Goal: Transaction & Acquisition: Obtain resource

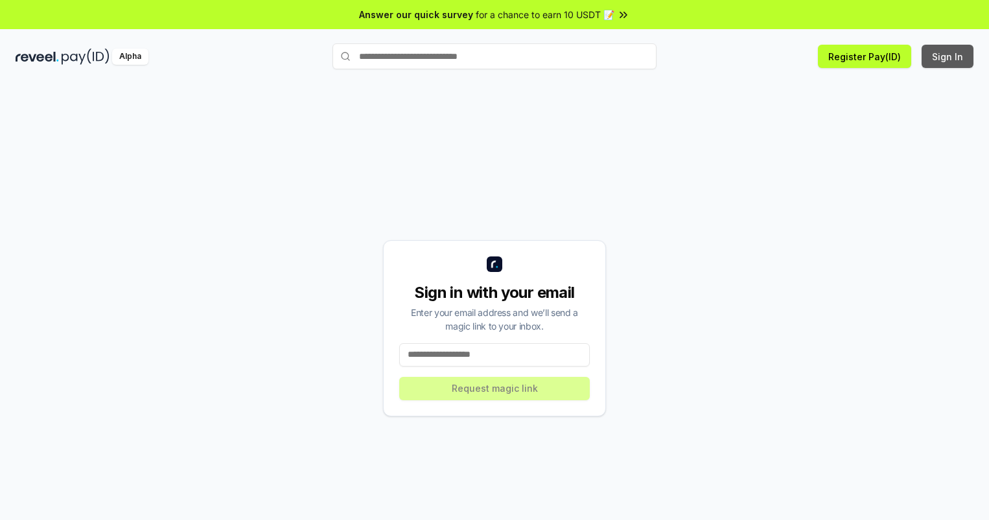
click at [948, 56] on button "Sign In" at bounding box center [947, 56] width 52 height 23
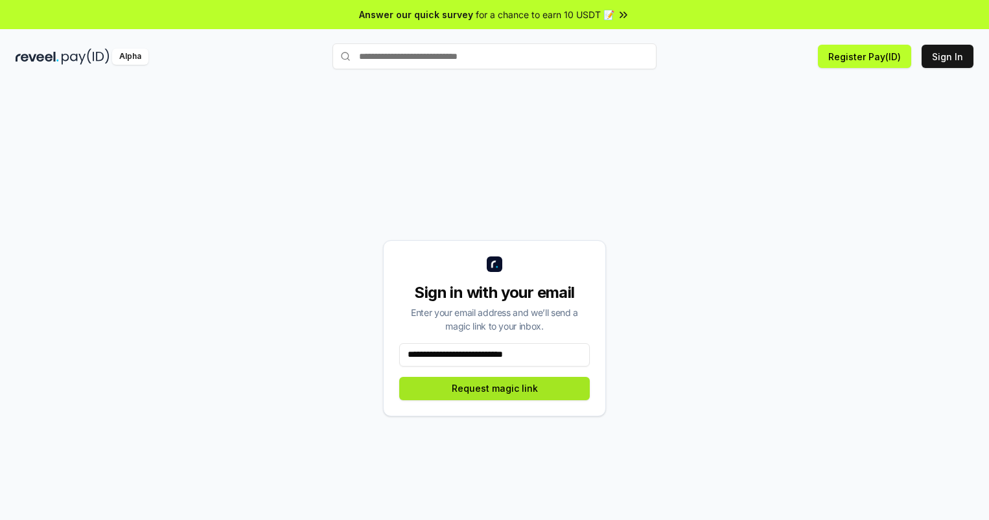
type input "**********"
click at [494, 388] on button "Request magic link" at bounding box center [494, 388] width 190 height 23
